Goal: Task Accomplishment & Management: Use online tool/utility

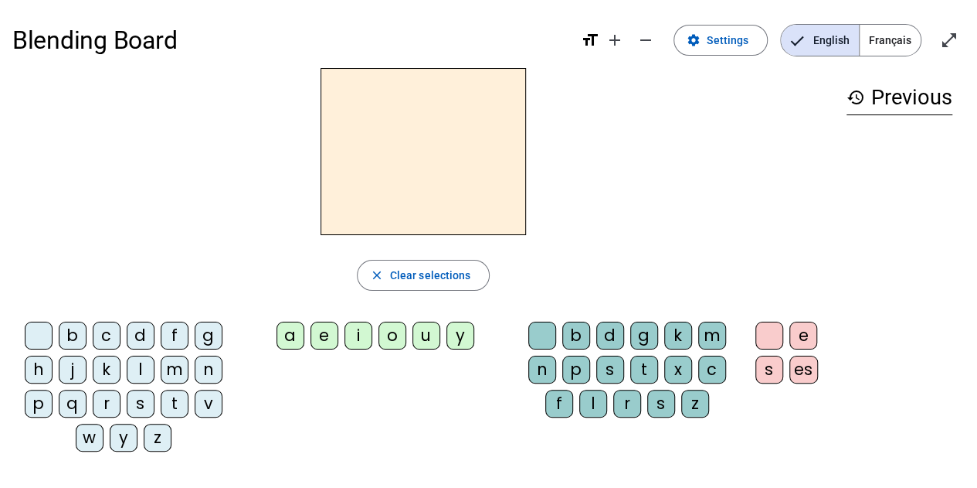
click at [139, 372] on div "l" at bounding box center [141, 369] width 28 height 28
click at [292, 335] on div "a" at bounding box center [291, 335] width 28 height 28
click at [512, 178] on h2 "la" at bounding box center [424, 151] width 206 height 167
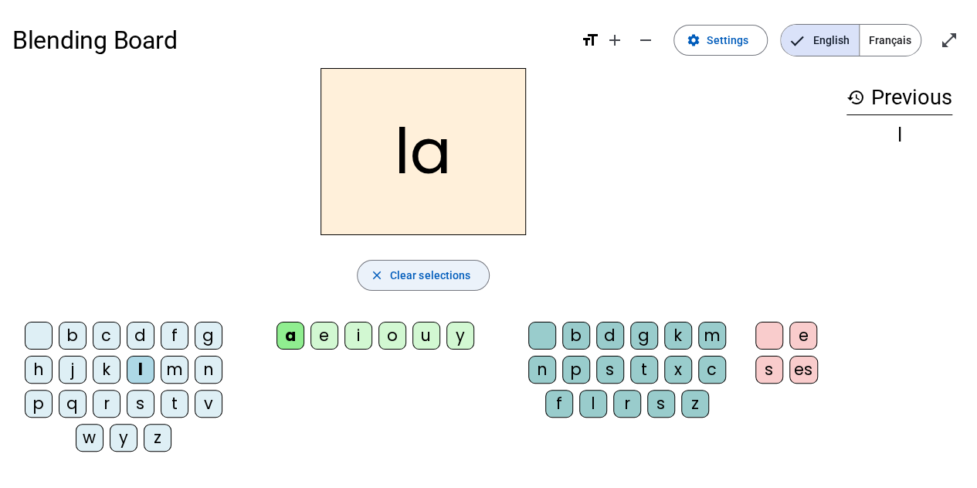
click at [427, 263] on span "button" at bounding box center [424, 275] width 132 height 37
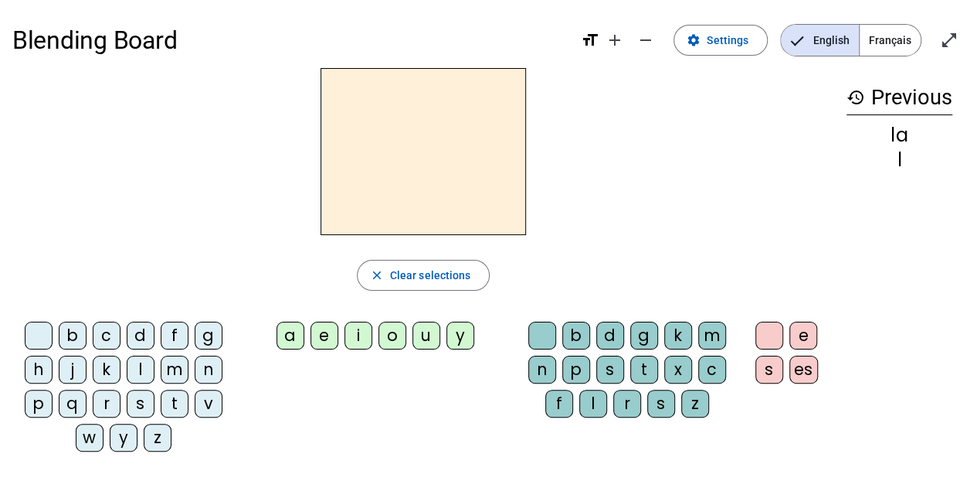
click at [618, 336] on div "d" at bounding box center [611, 335] width 28 height 28
click at [814, 333] on div "e" at bounding box center [804, 335] width 28 height 28
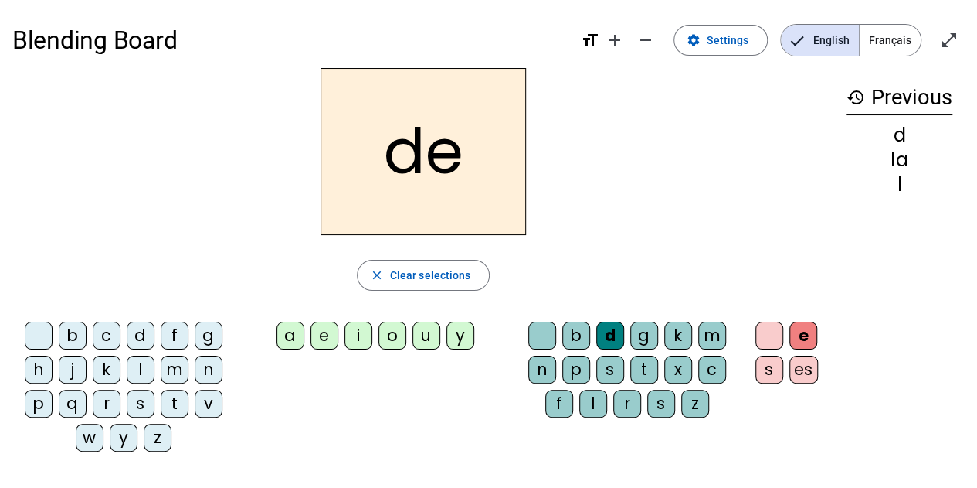
click at [444, 188] on h2 "de" at bounding box center [424, 151] width 206 height 167
click at [885, 36] on span "Français" at bounding box center [890, 40] width 61 height 31
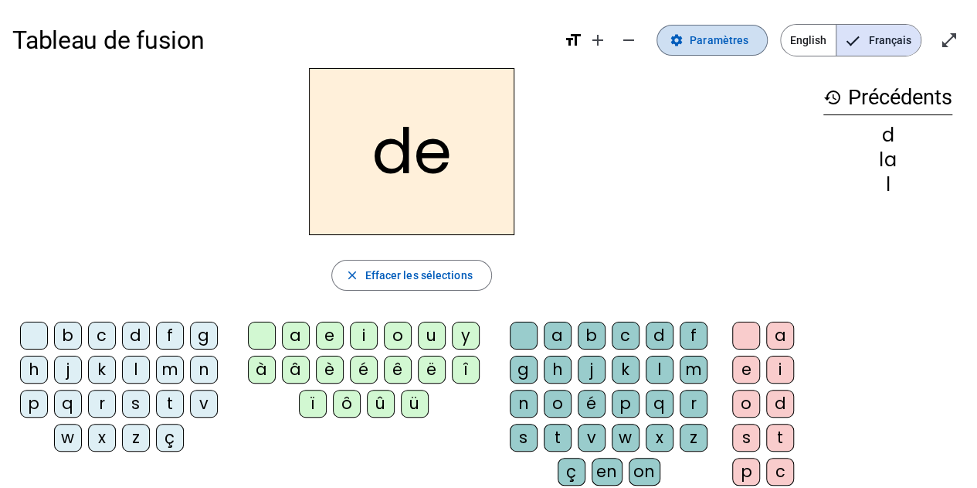
click at [705, 47] on span "Paramètres" at bounding box center [719, 40] width 59 height 19
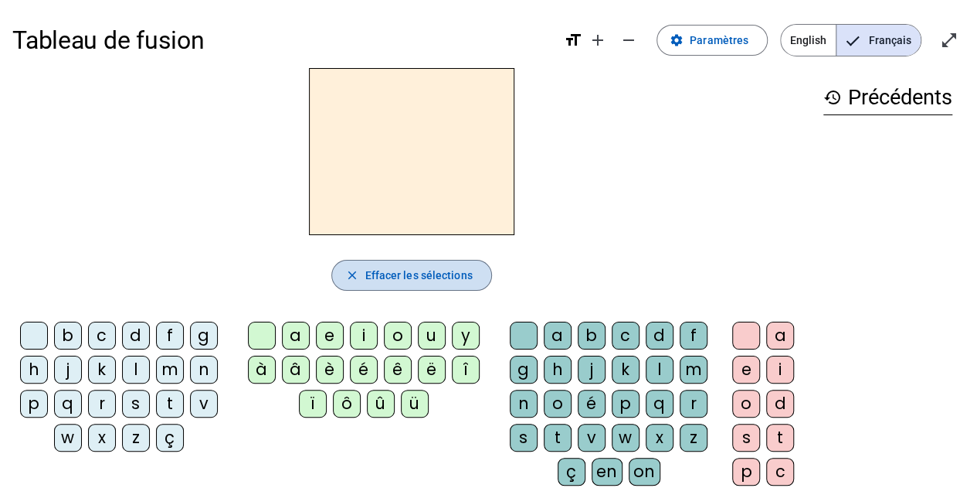
click at [417, 276] on span "Effacer les sélections" at bounding box center [418, 275] width 107 height 19
